Goal: Information Seeking & Learning: Check status

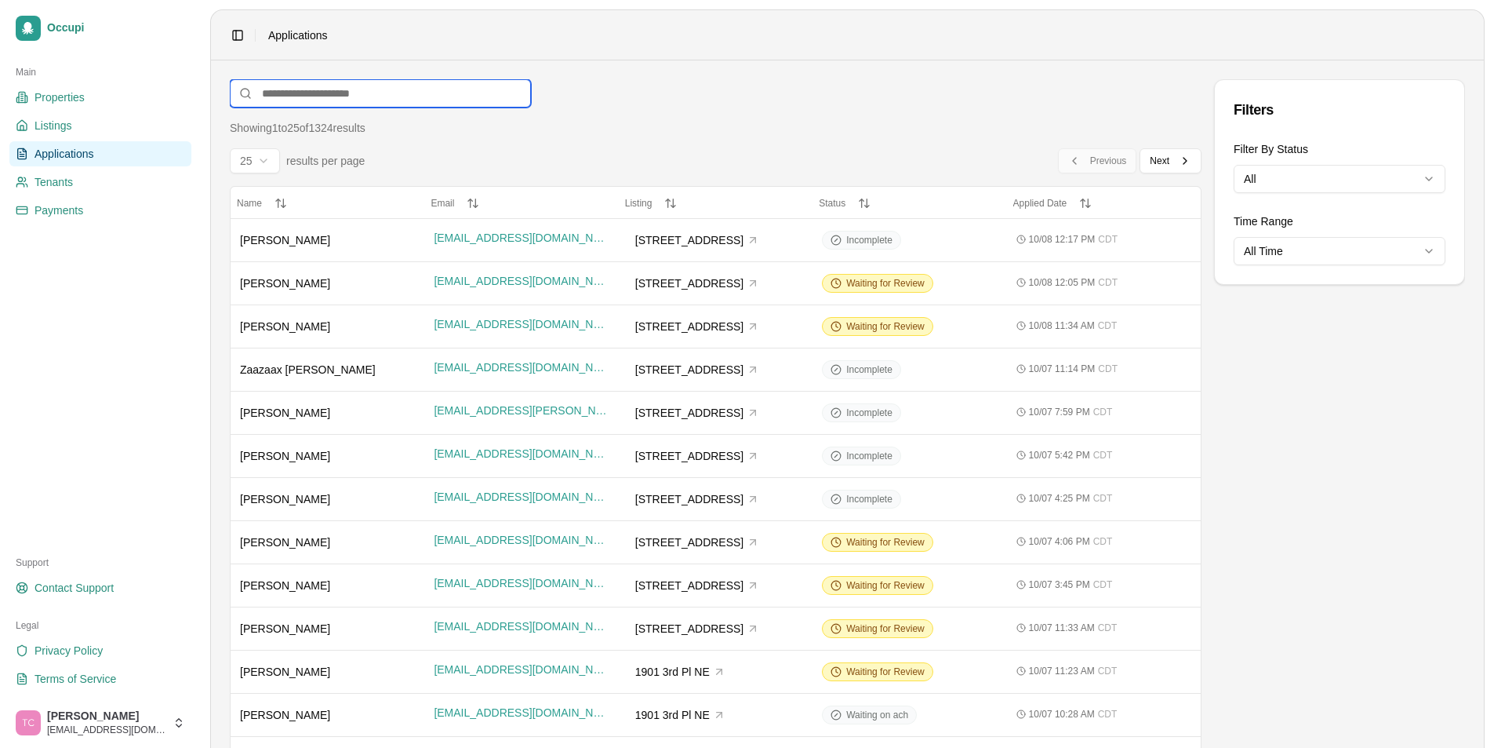
click at [301, 94] on input at bounding box center [380, 93] width 301 height 28
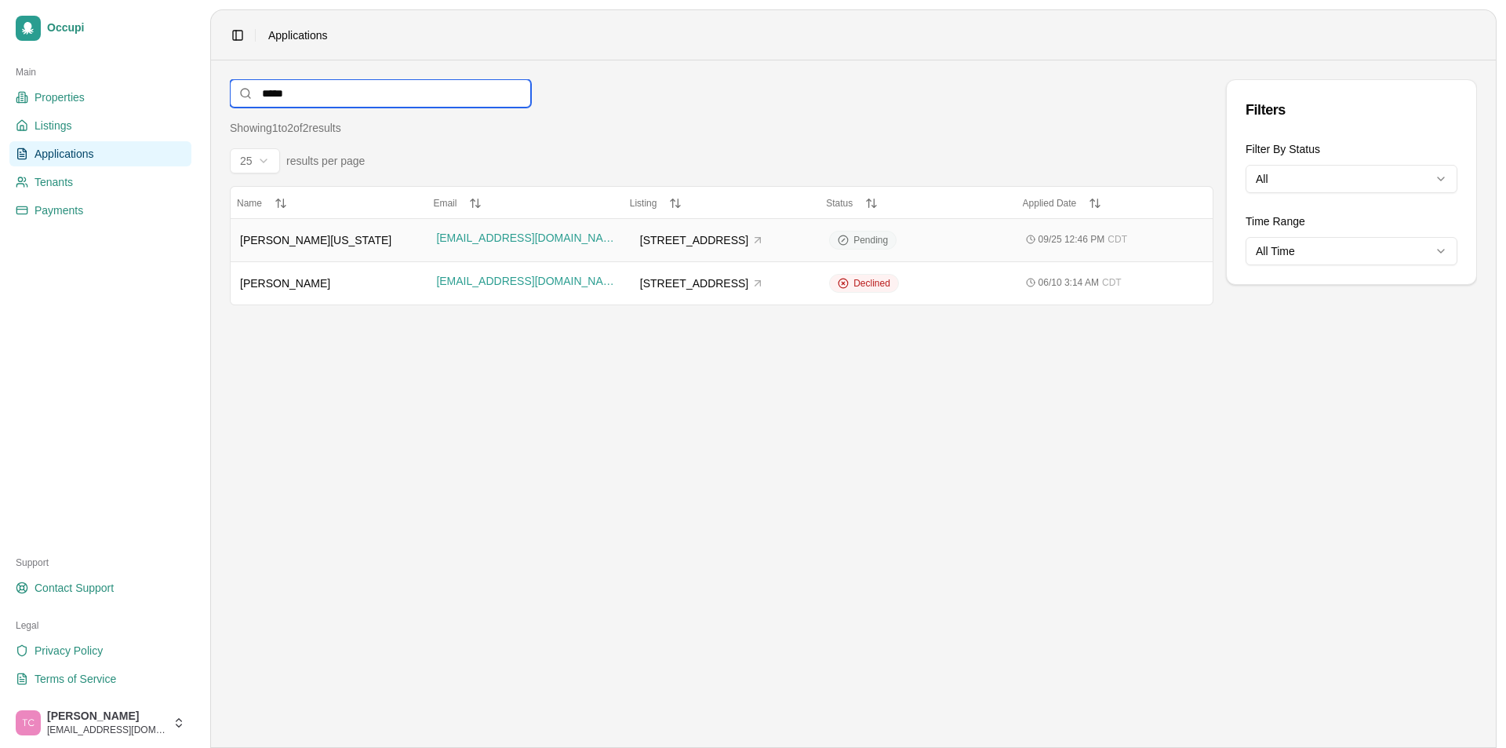
type input "*****"
click at [872, 241] on span "Pending" at bounding box center [871, 240] width 35 height 13
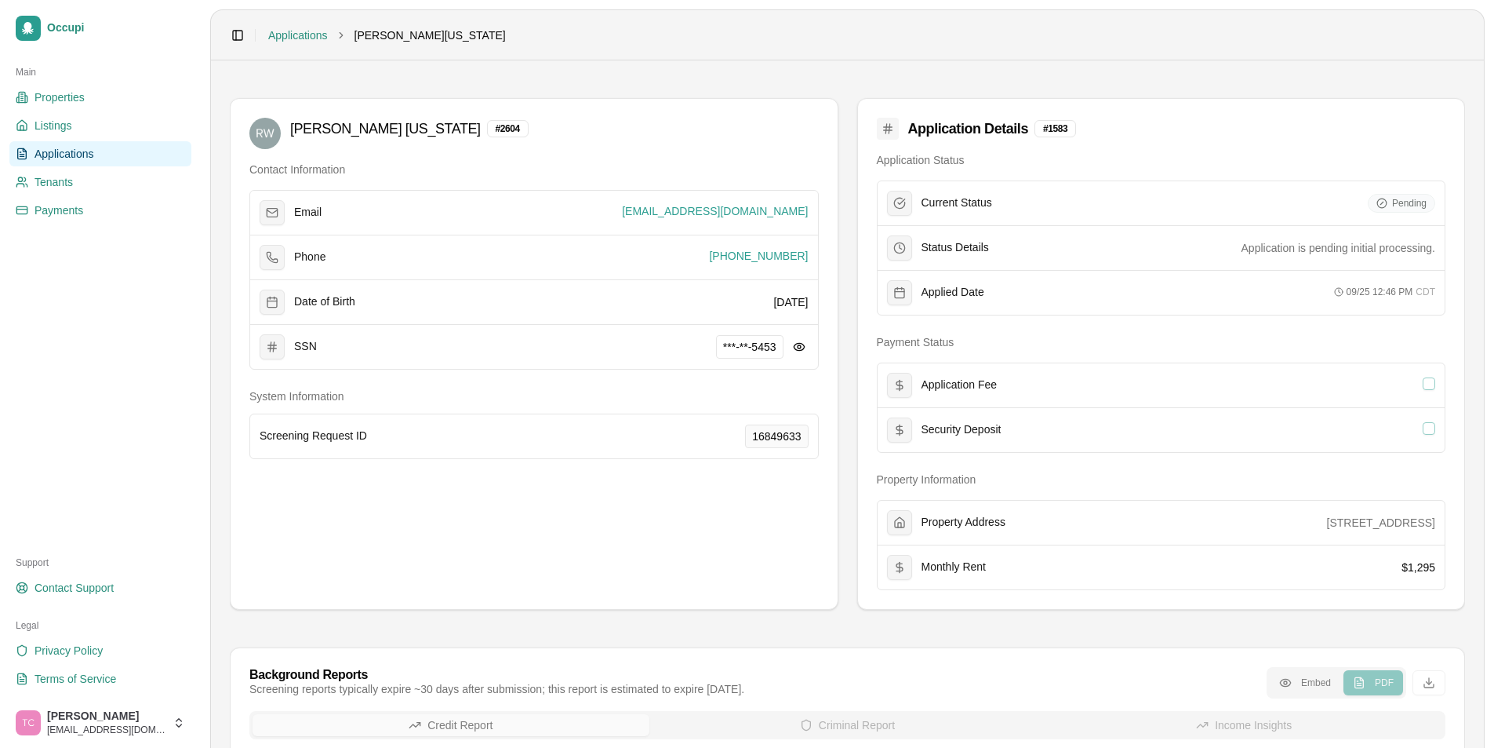
click at [90, 154] on span "Applications" at bounding box center [65, 154] width 60 height 16
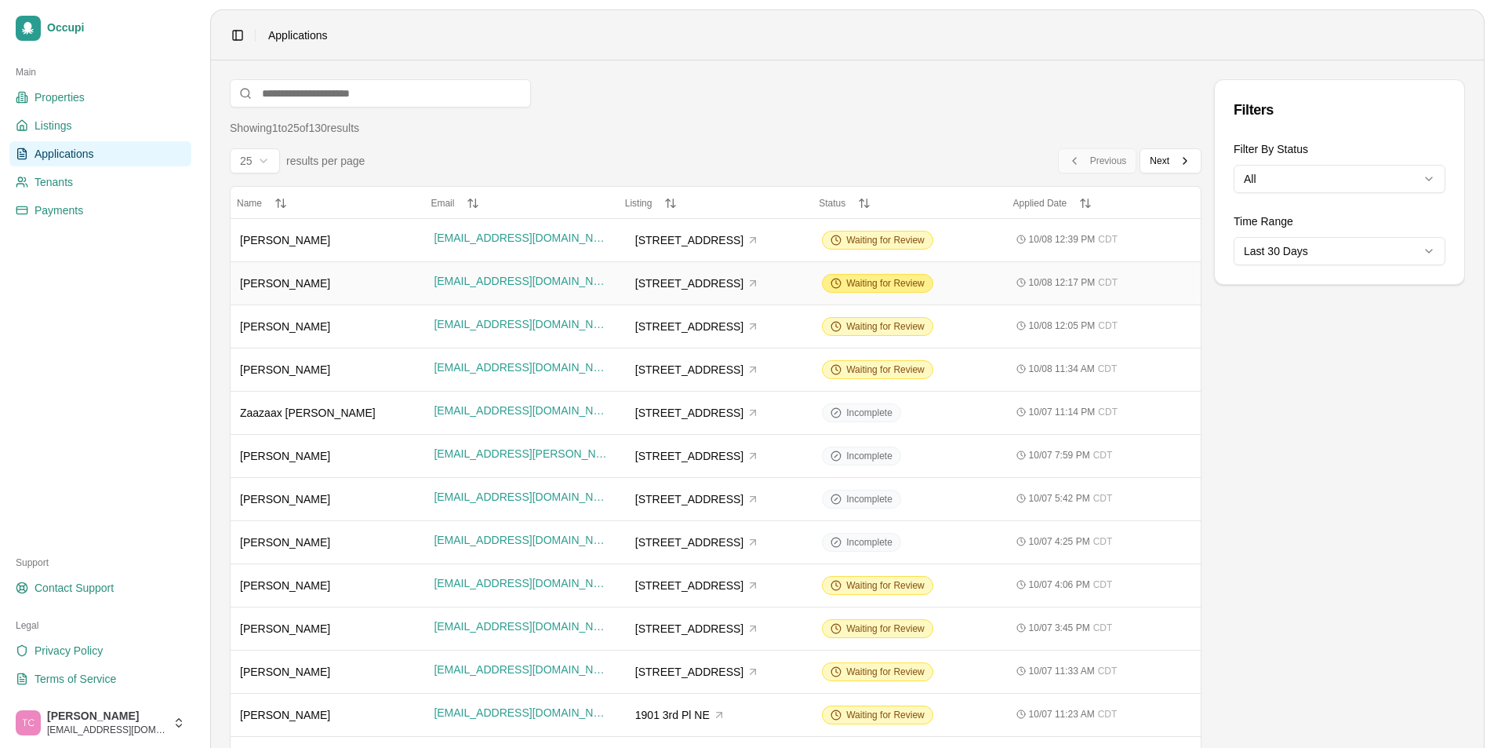
click at [869, 277] on span "Waiting for Review" at bounding box center [885, 283] width 78 height 13
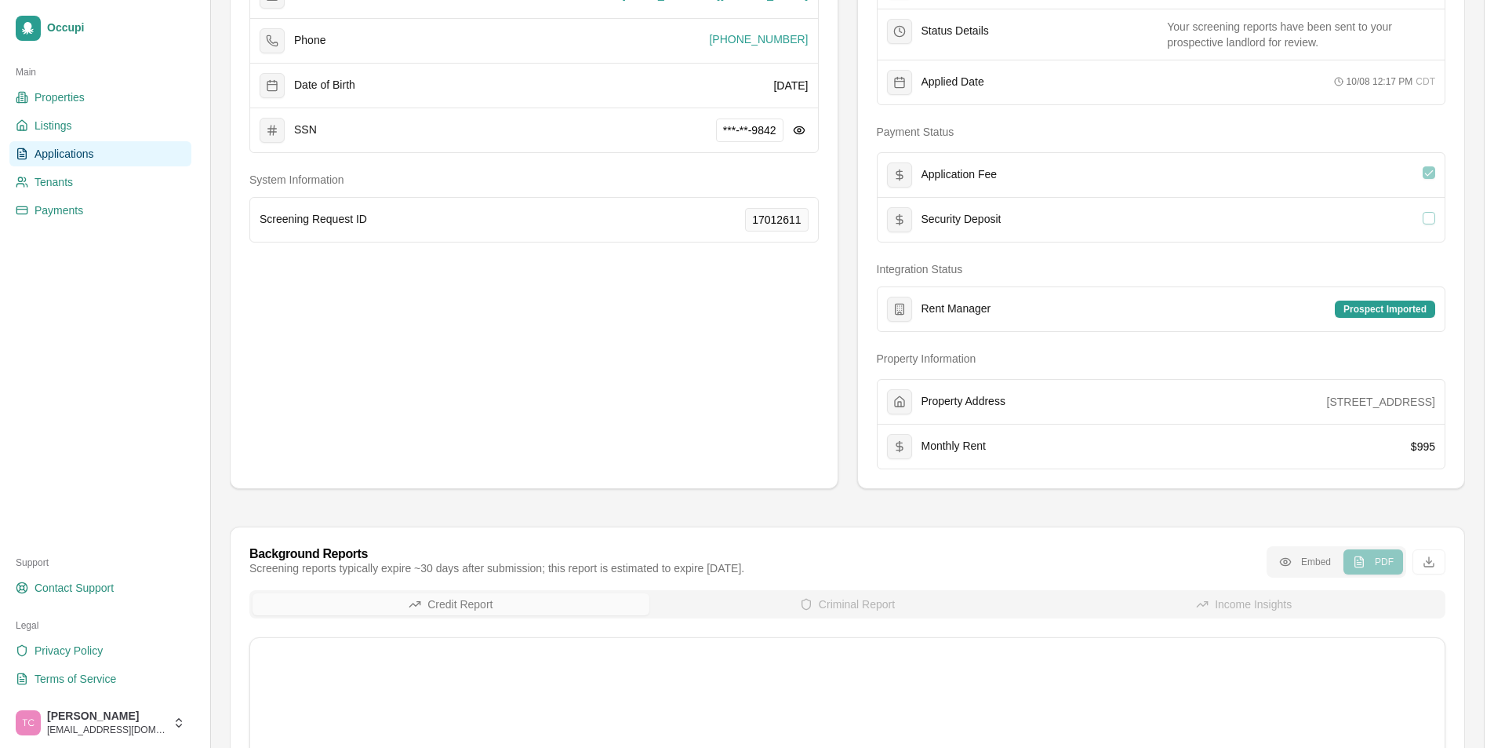
scroll to position [235, 0]
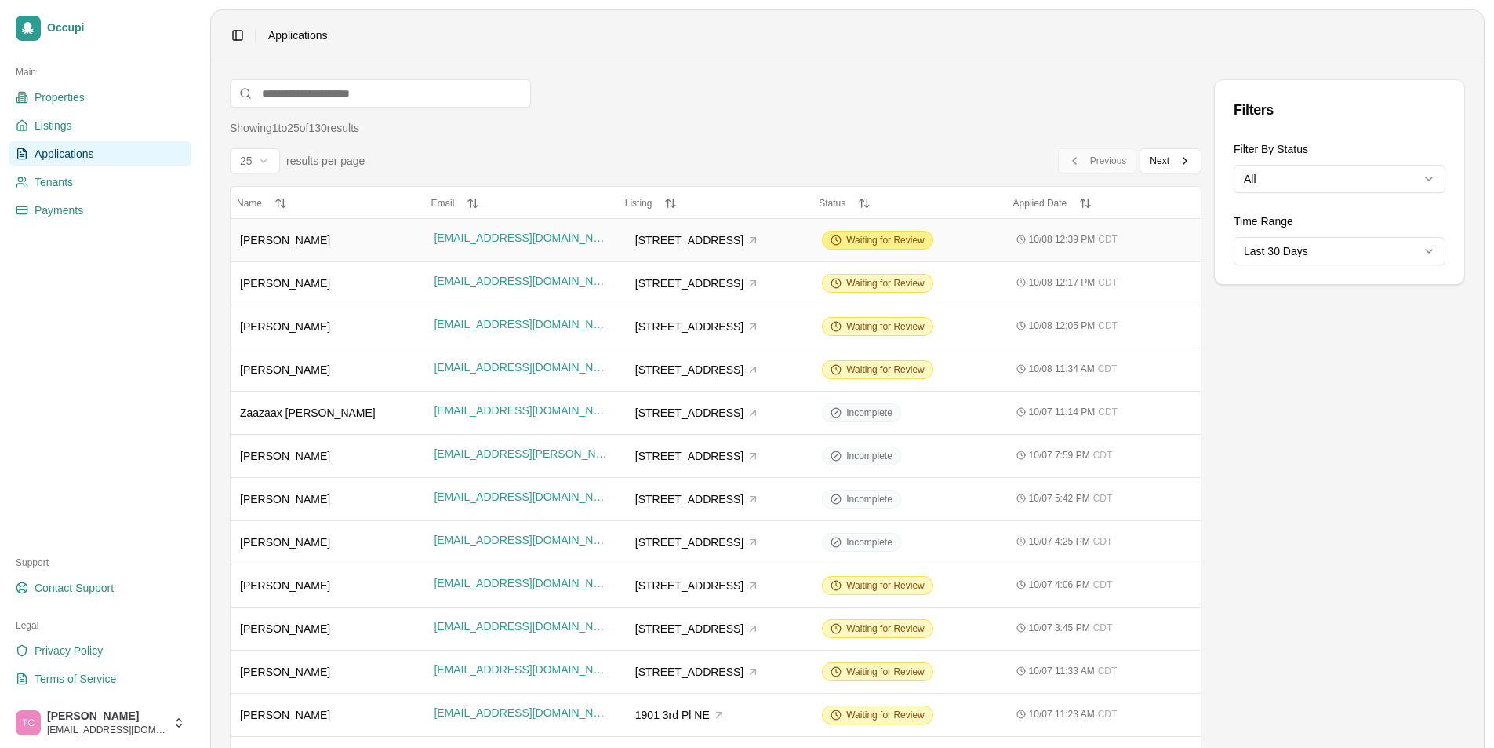
click at [874, 238] on span "Waiting for Review" at bounding box center [885, 240] width 78 height 13
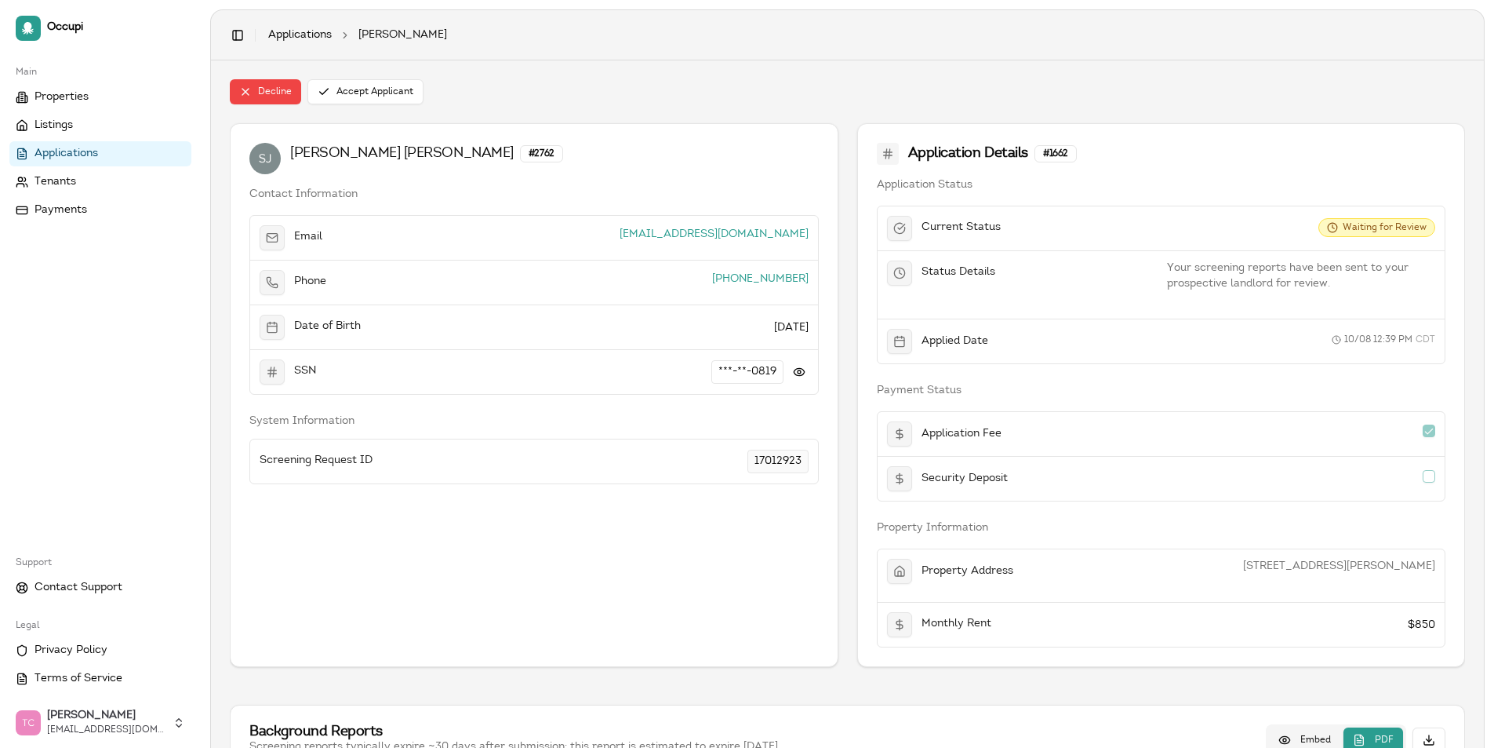
click at [78, 144] on link "Applications" at bounding box center [100, 153] width 182 height 25
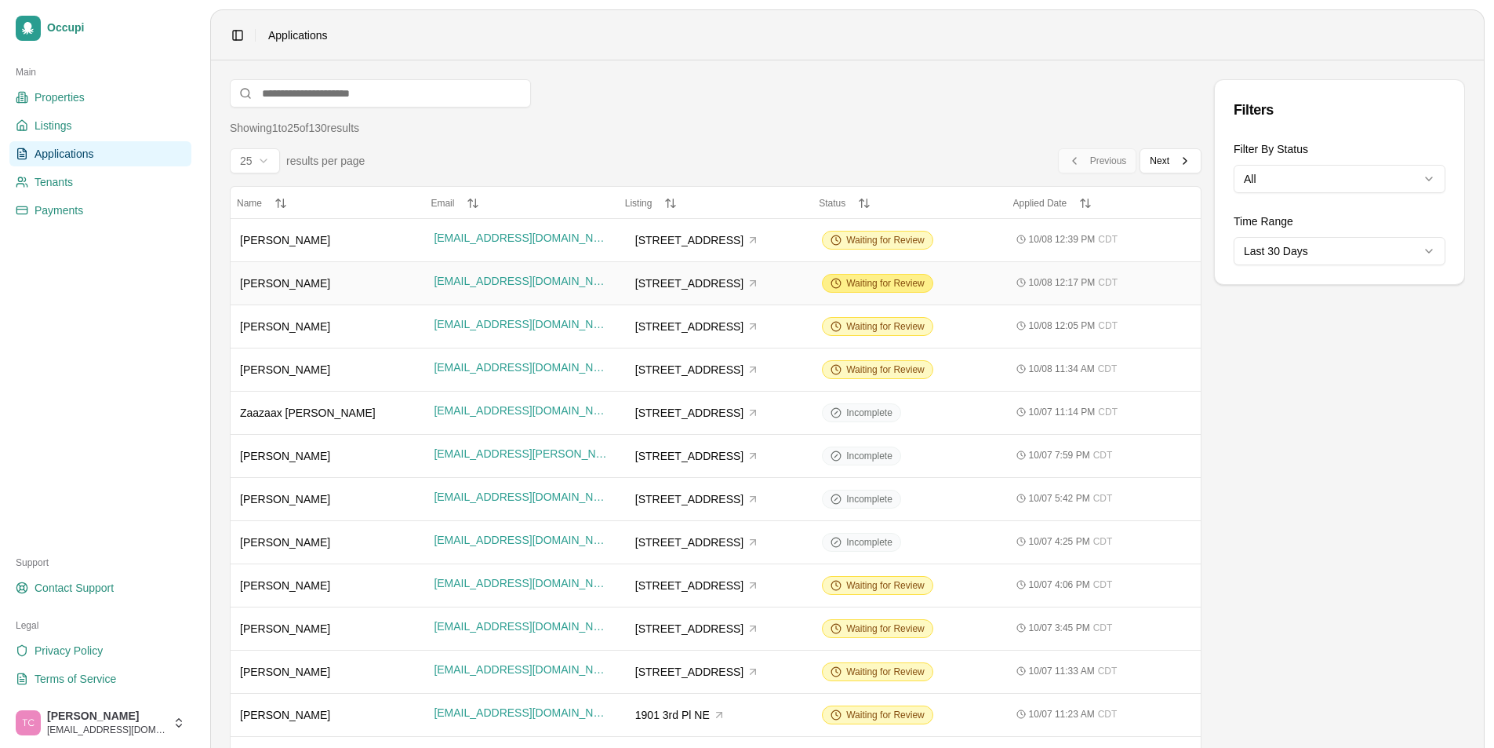
click at [862, 286] on span "Waiting for Review" at bounding box center [885, 283] width 78 height 13
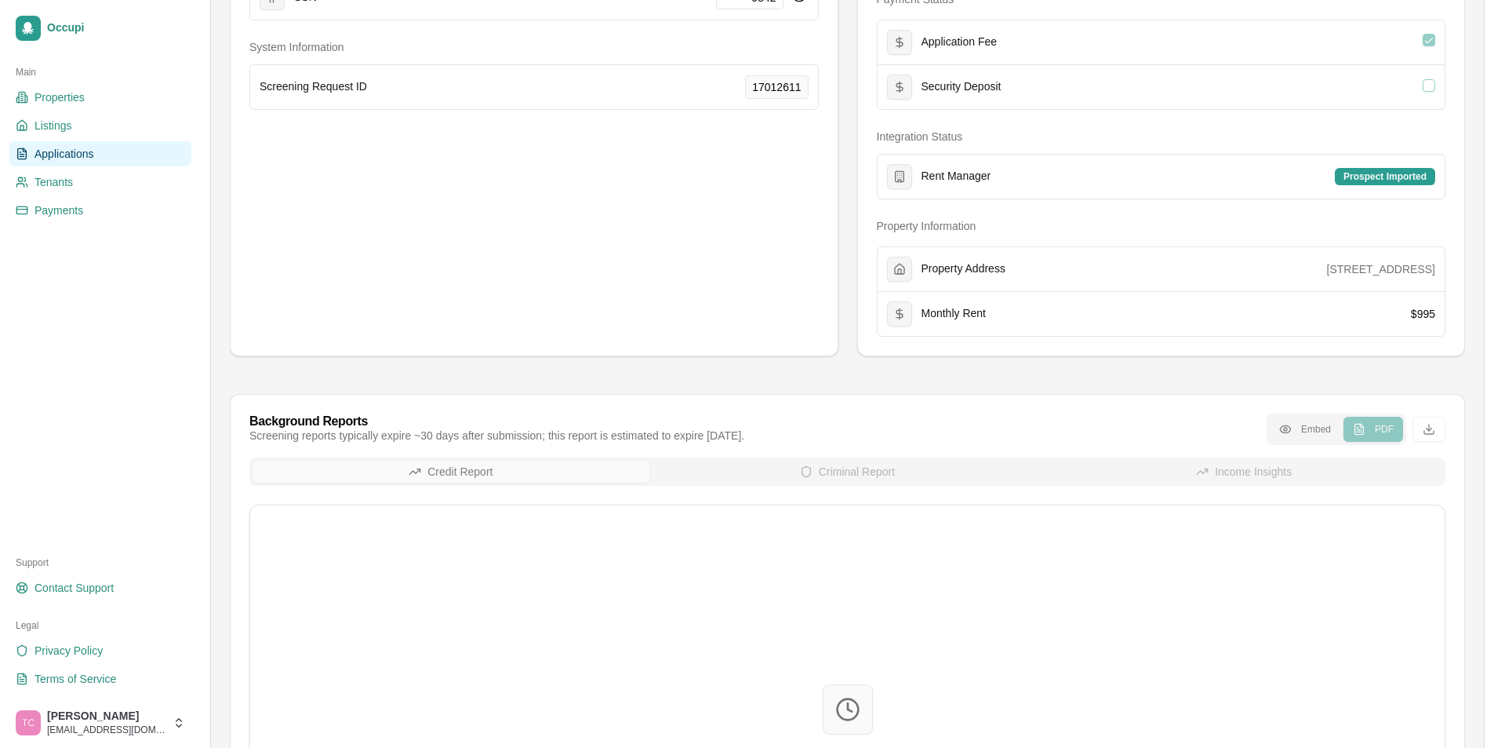
scroll to position [157, 0]
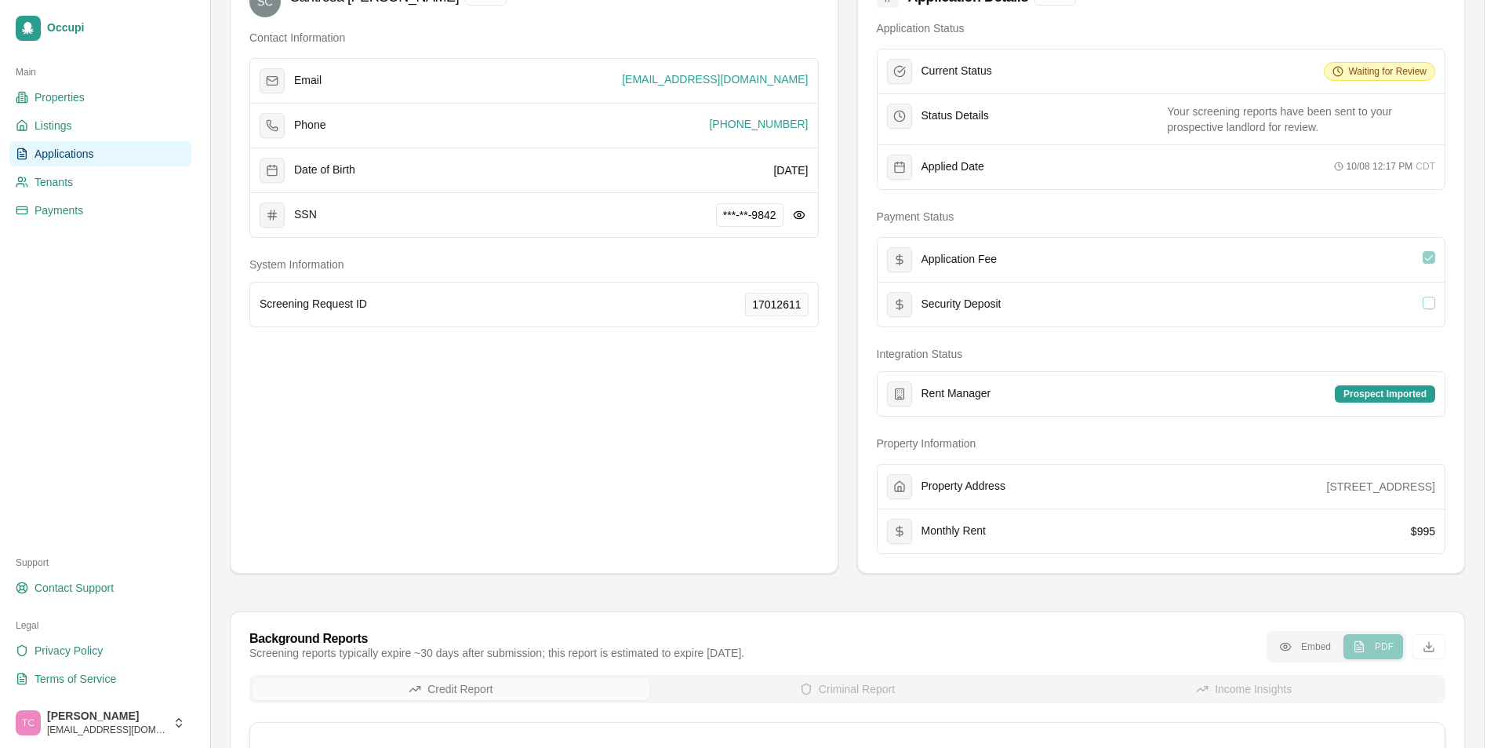
click at [79, 160] on span "Applications" at bounding box center [65, 154] width 60 height 16
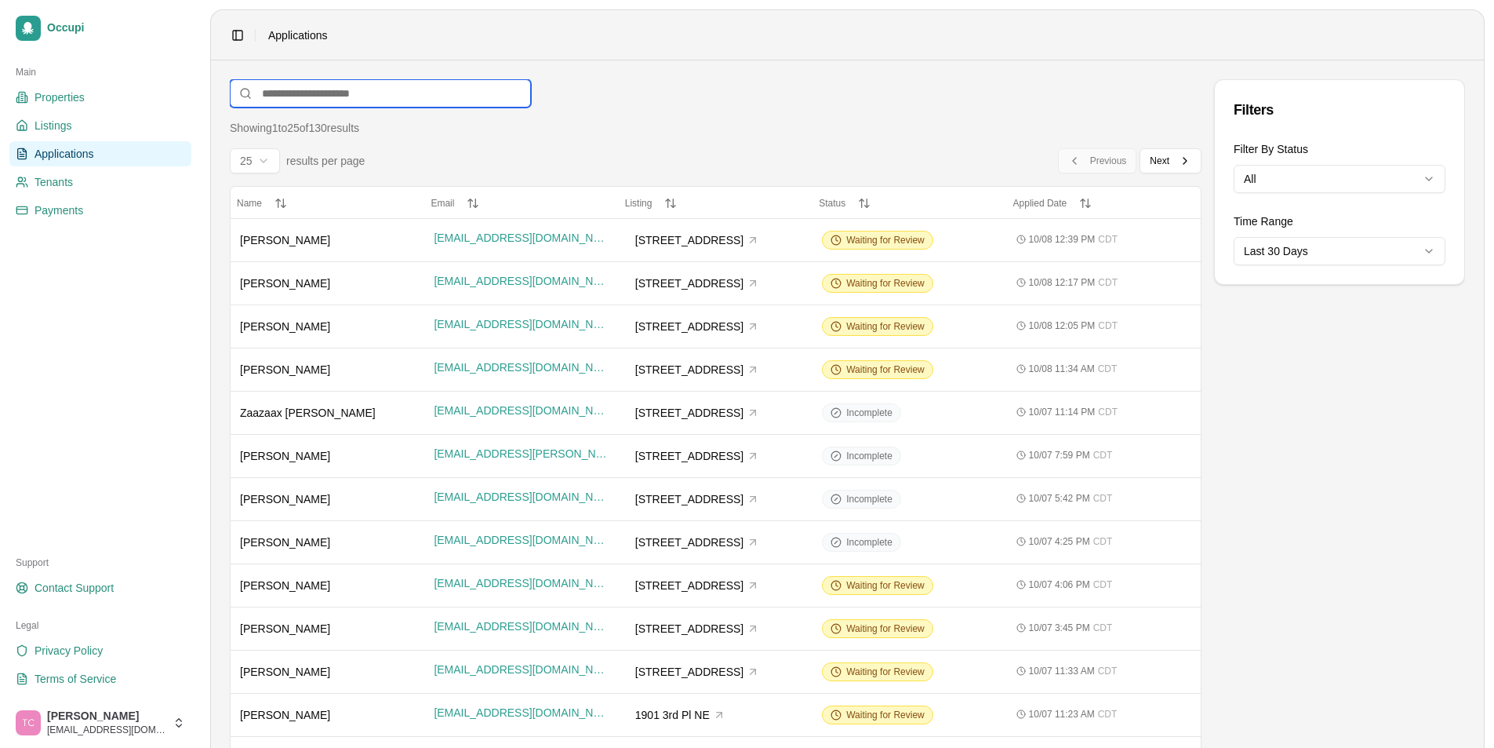
click at [296, 92] on input at bounding box center [380, 93] width 301 height 28
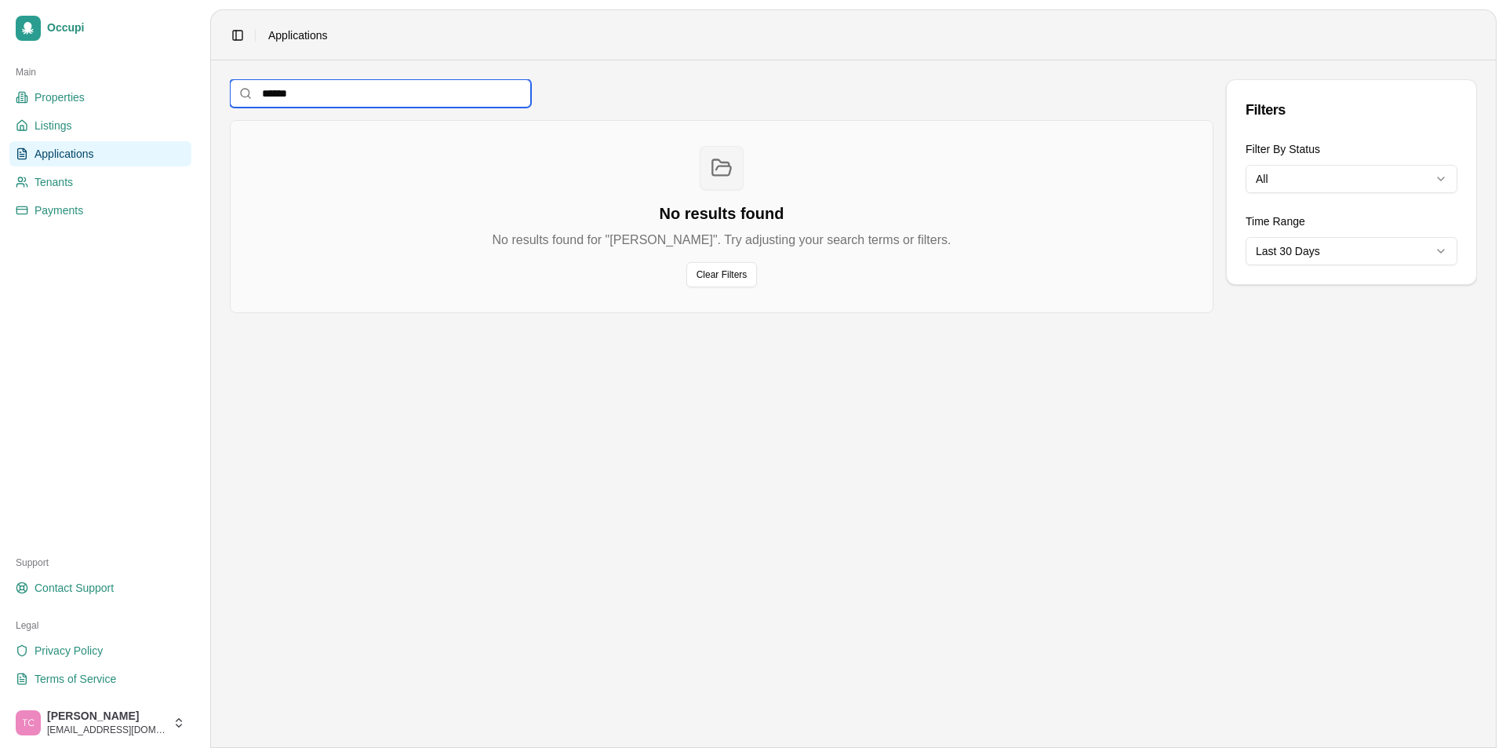
type input "*******"
drag, startPoint x: 319, startPoint y: 95, endPoint x: 257, endPoint y: 119, distance: 66.6
click at [250, 99] on div "*******" at bounding box center [380, 93] width 301 height 28
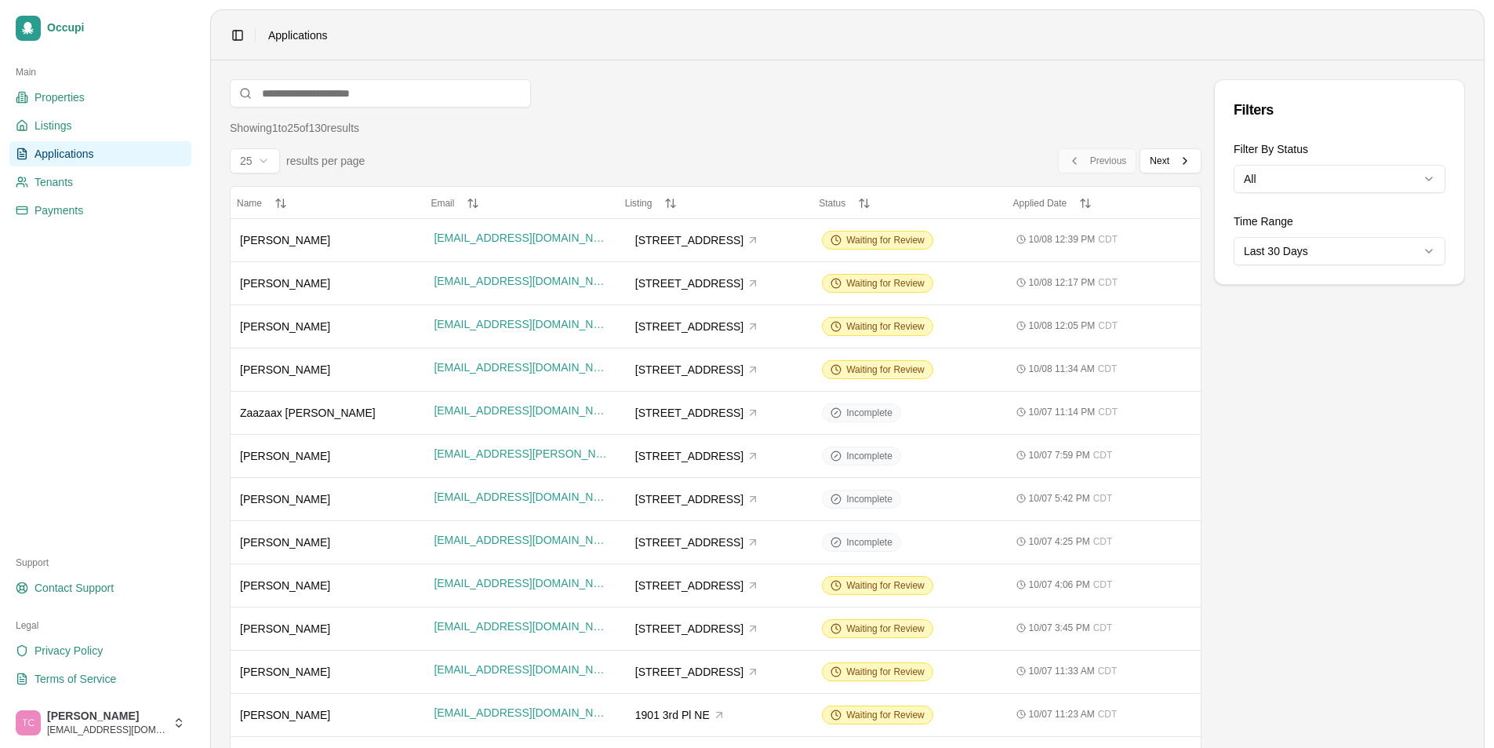
click at [99, 143] on link "Applications" at bounding box center [100, 153] width 182 height 25
click at [876, 324] on span "Waiting for Review" at bounding box center [885, 326] width 78 height 13
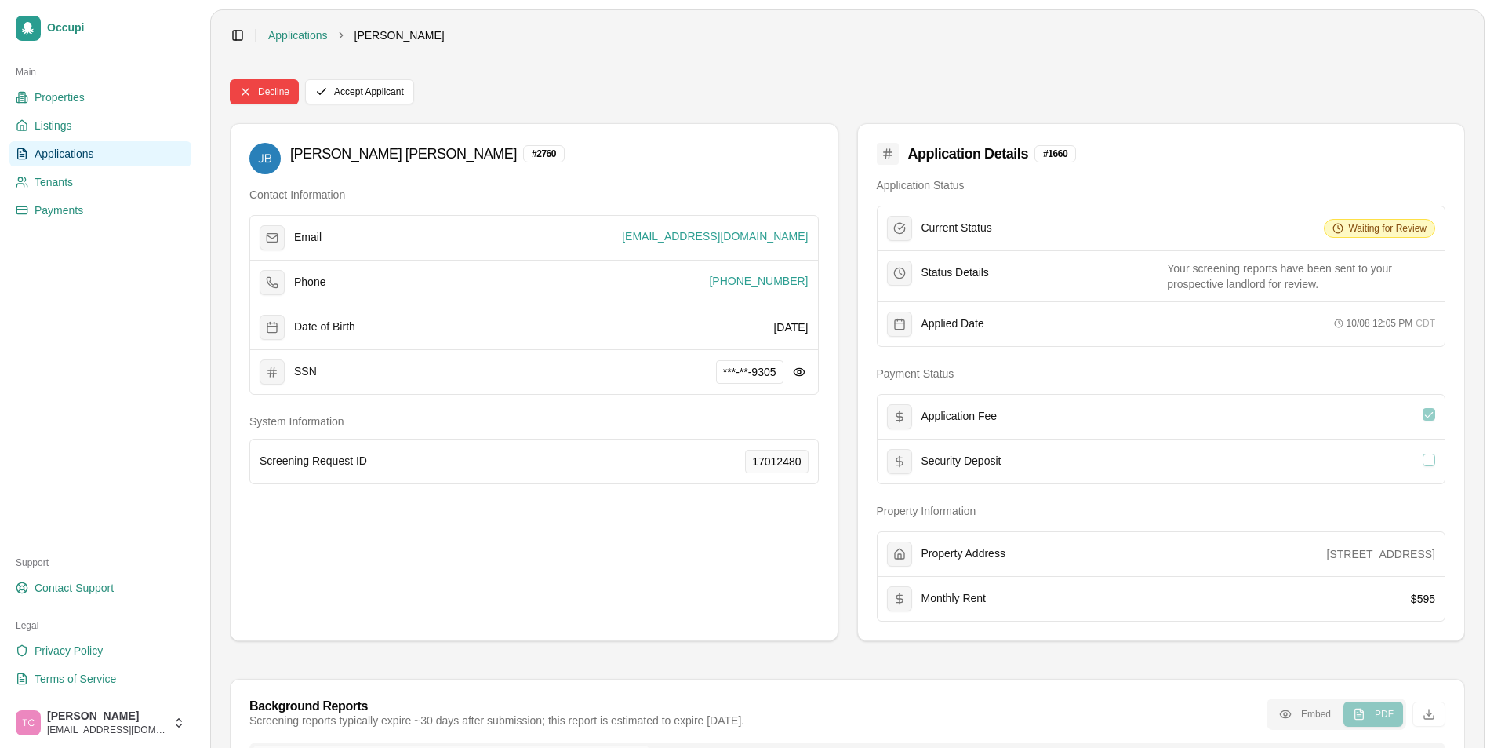
click at [71, 152] on span "Applications" at bounding box center [65, 154] width 60 height 16
